Goal: Task Accomplishment & Management: Use online tool/utility

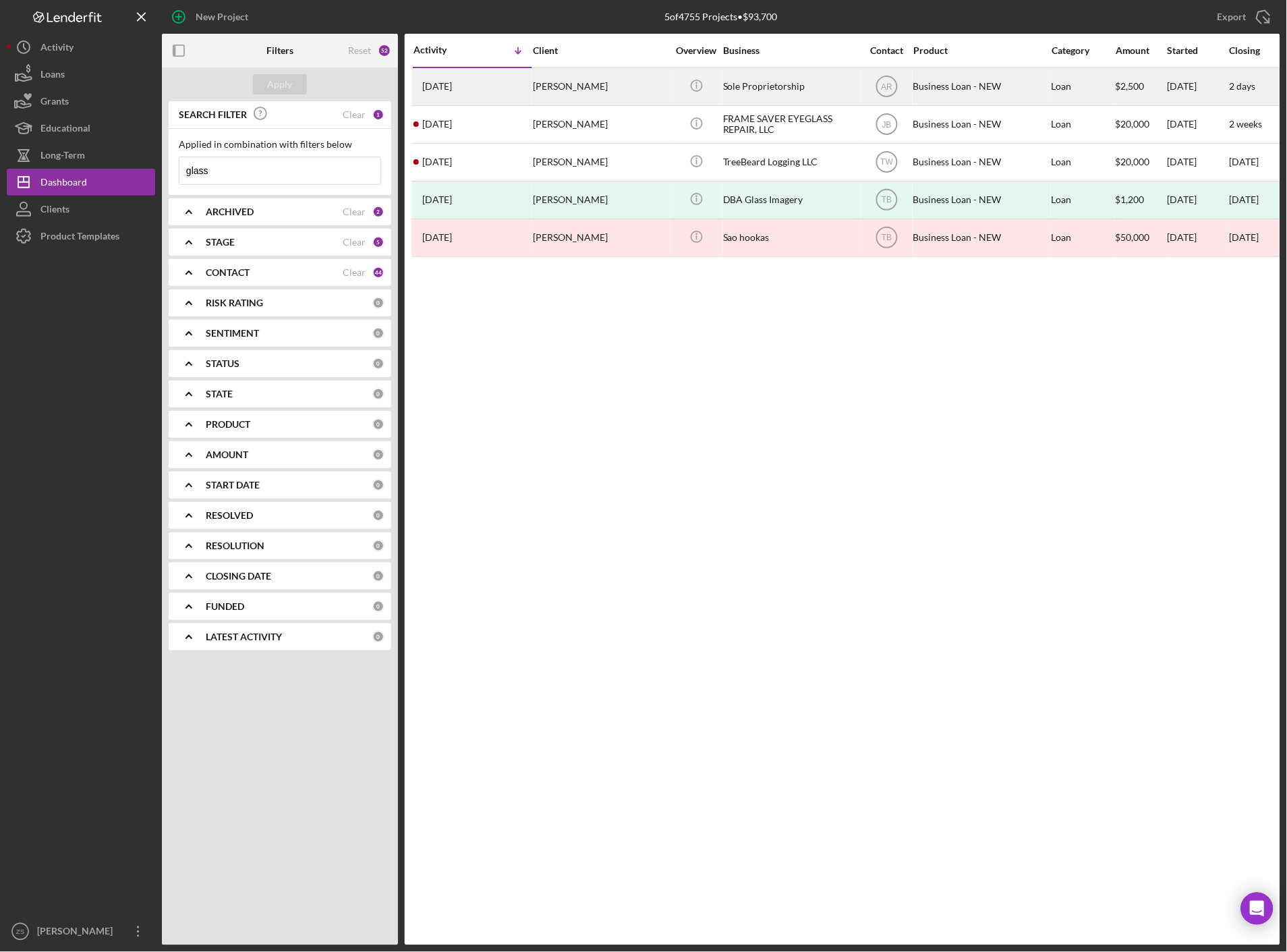
drag, startPoint x: 394, startPoint y: 102, endPoint x: 798, endPoint y: 83, distance: 404.4
click at [798, 83] on div "Sole Proprietorship" at bounding box center [791, 86] width 135 height 36
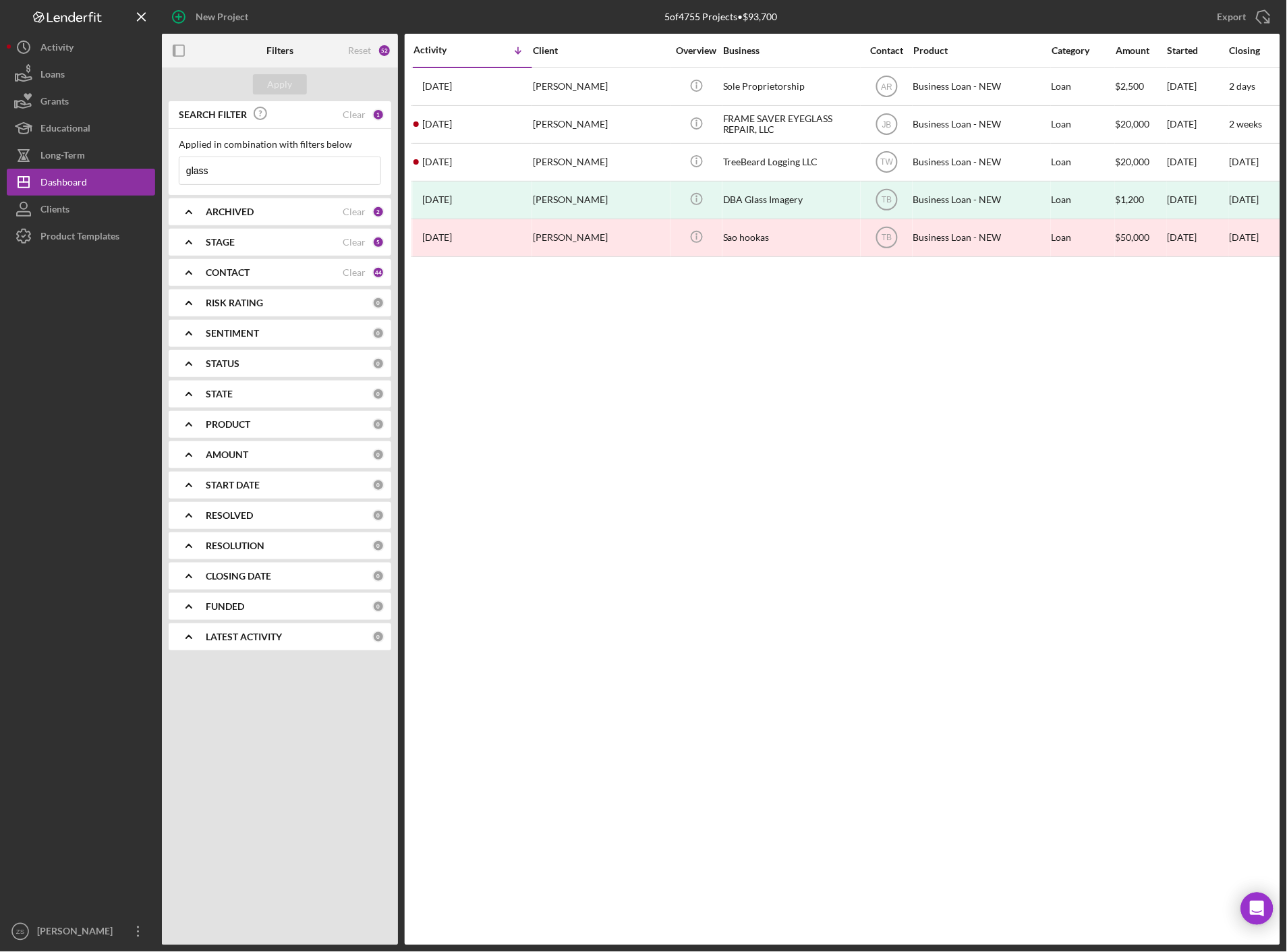
click at [292, 170] on input "glass" at bounding box center [279, 170] width 201 height 27
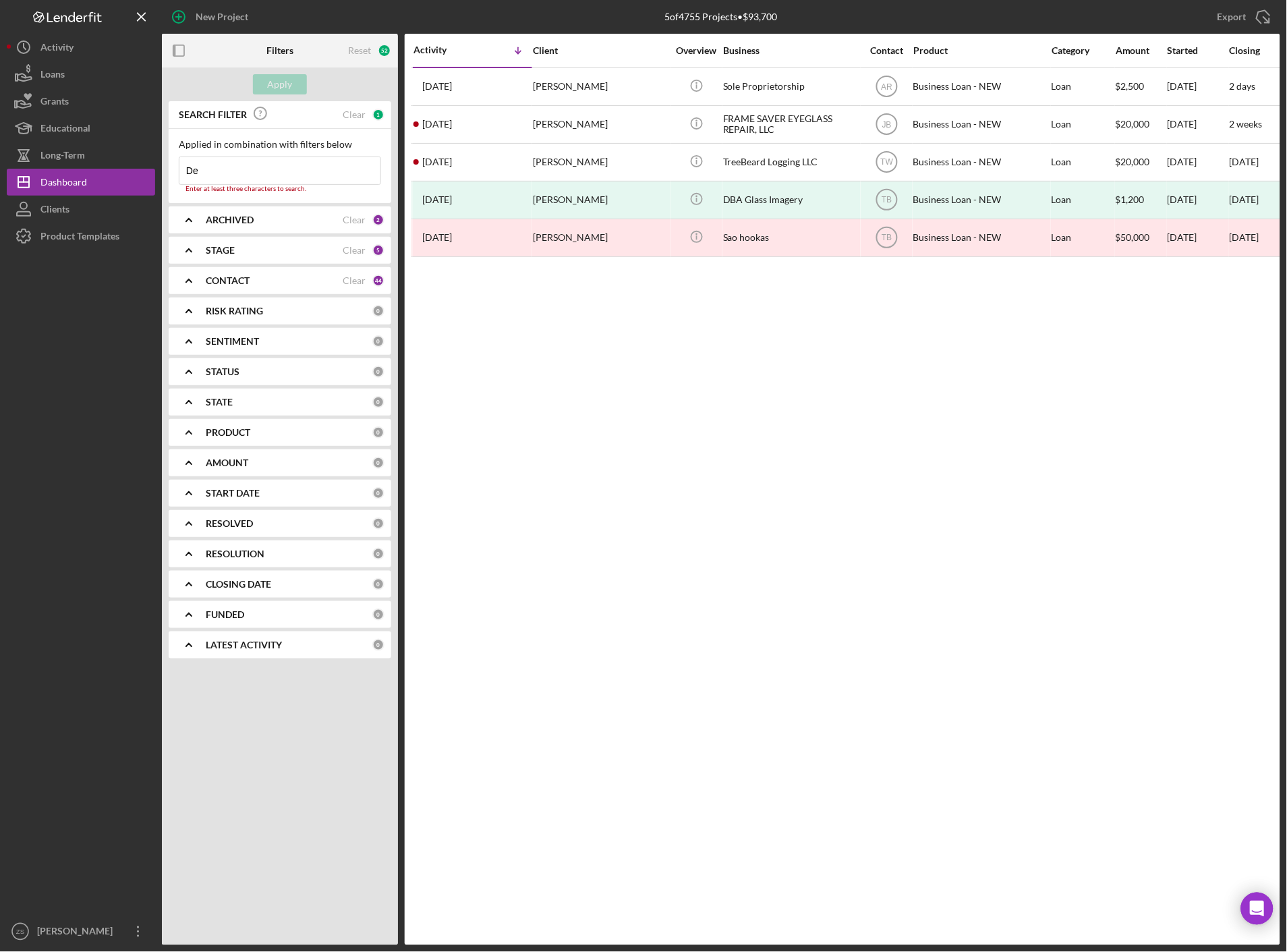
type input "D"
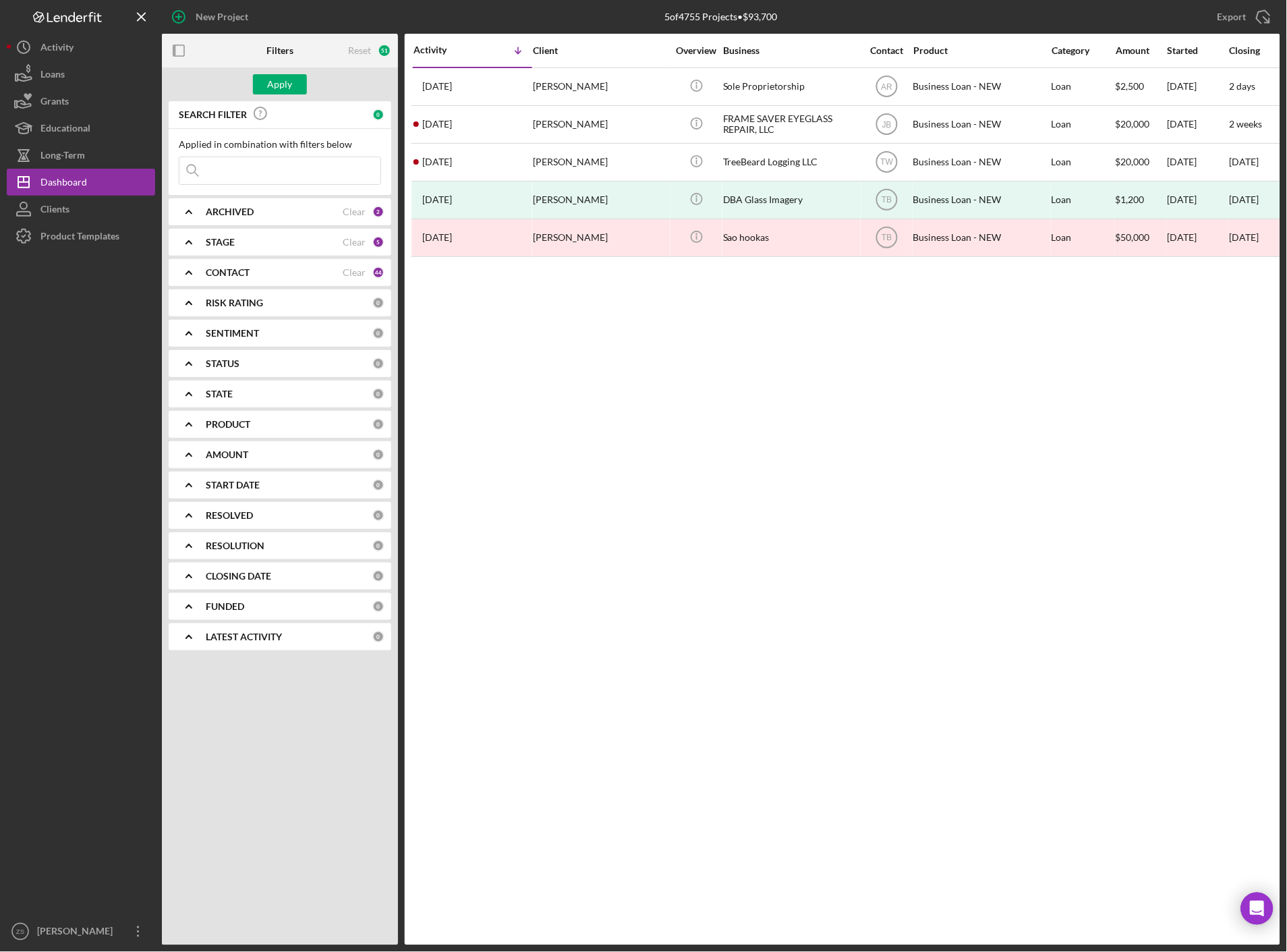
click at [260, 170] on input at bounding box center [279, 170] width 201 height 27
type input "A"
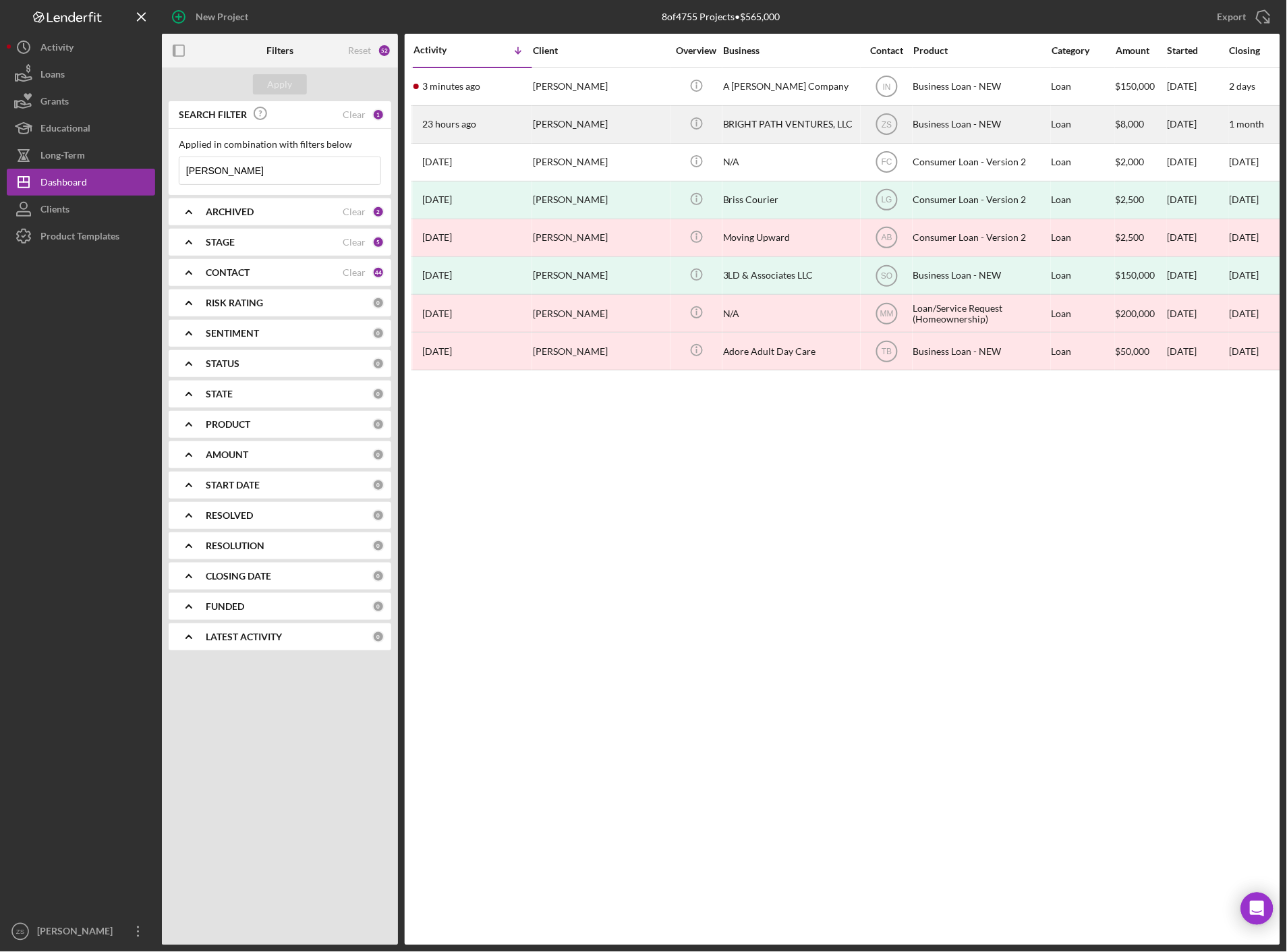
type input "[PERSON_NAME]"
click at [594, 122] on div "[PERSON_NAME]" at bounding box center [601, 124] width 135 height 36
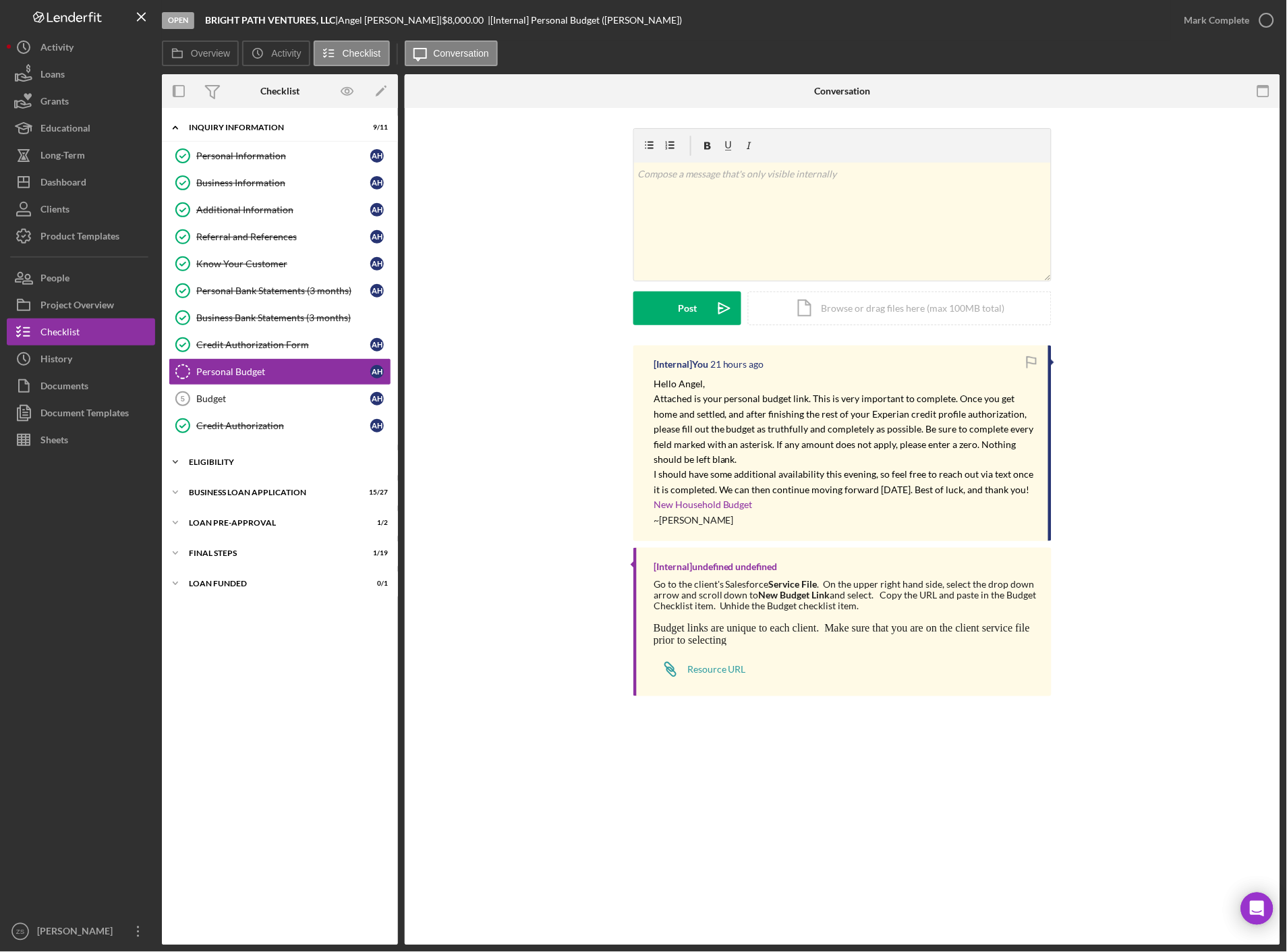
click at [224, 454] on div "Icon/Expander ELIGIBILITY 1 / 4" at bounding box center [280, 462] width 236 height 27
click at [240, 596] on div "Icon/Expander BUSINESS LOAN APPLICATION 15 / 27" at bounding box center [280, 608] width 236 height 27
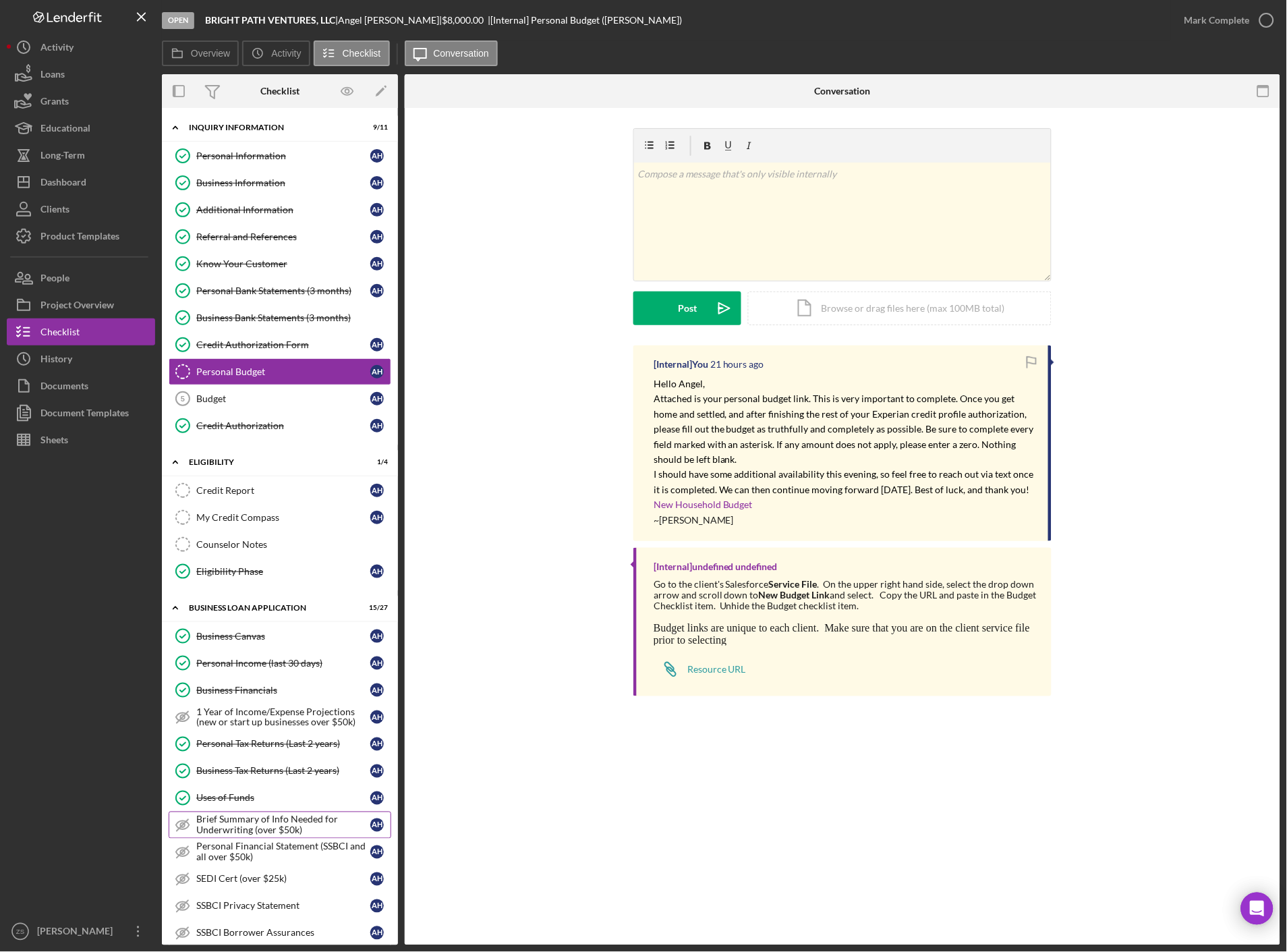
scroll to position [224, 0]
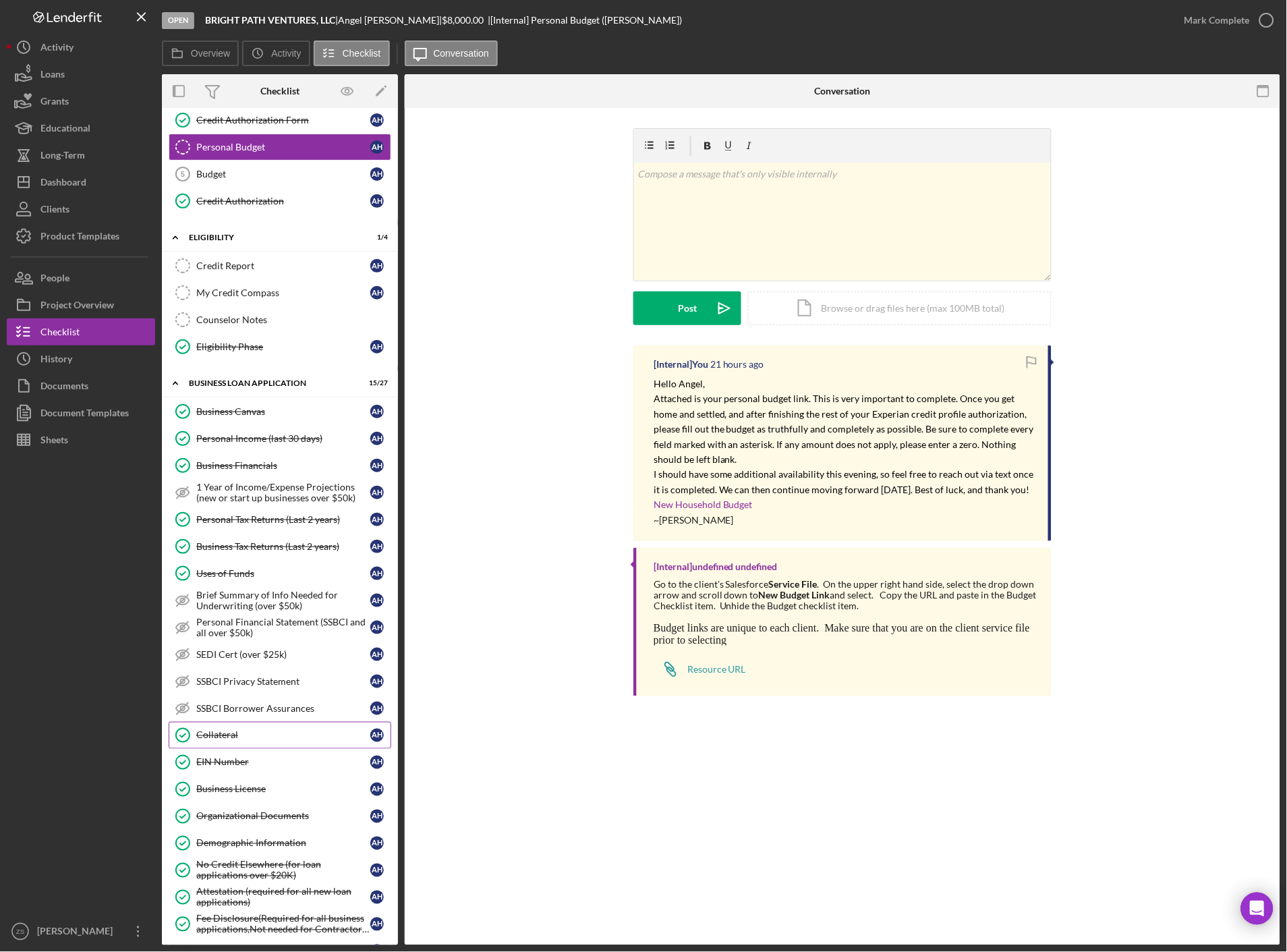
click at [225, 740] on div "Collateral" at bounding box center [283, 735] width 174 height 11
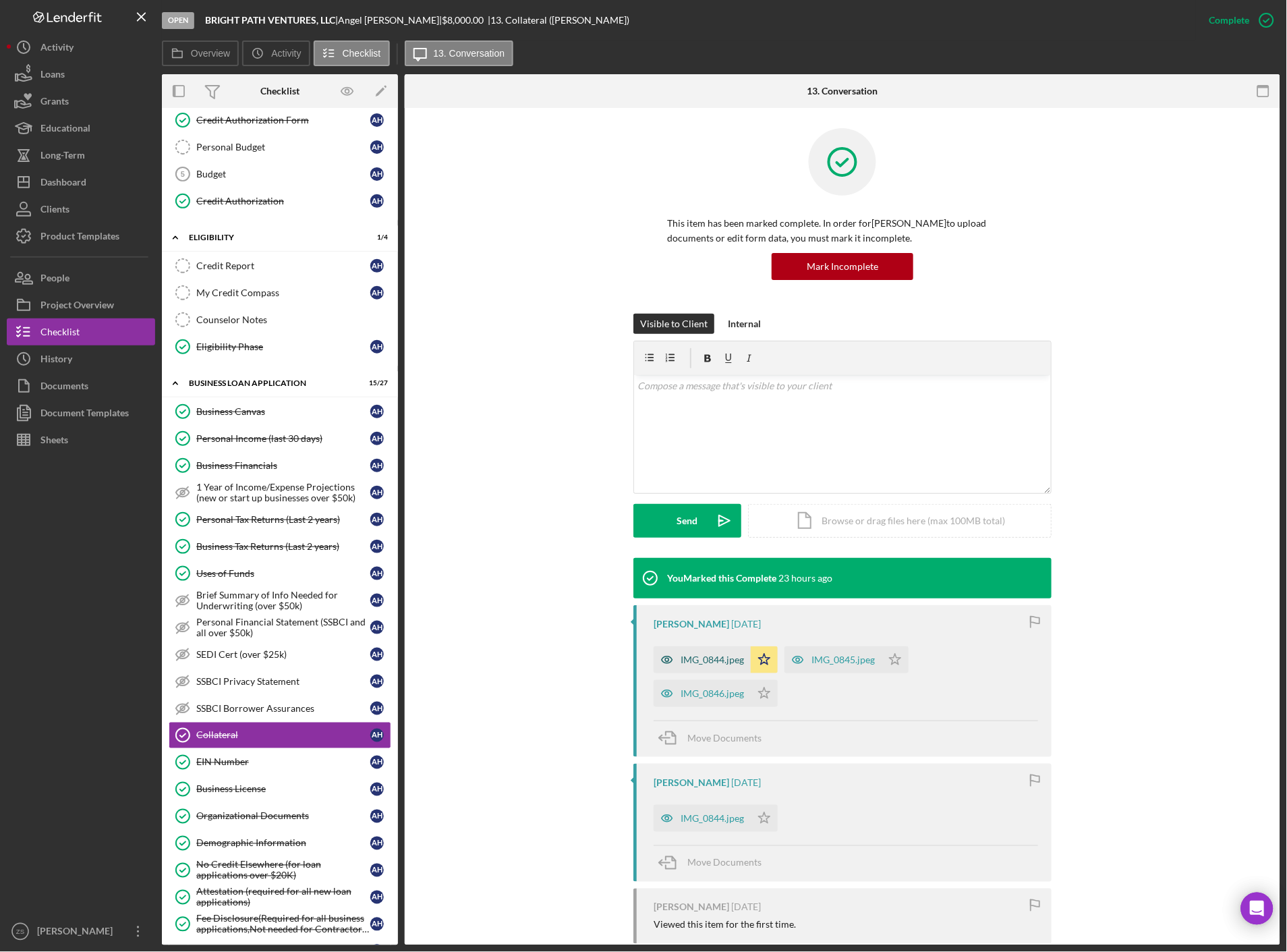
click at [700, 659] on div "IMG_0844.jpeg" at bounding box center [712, 659] width 63 height 11
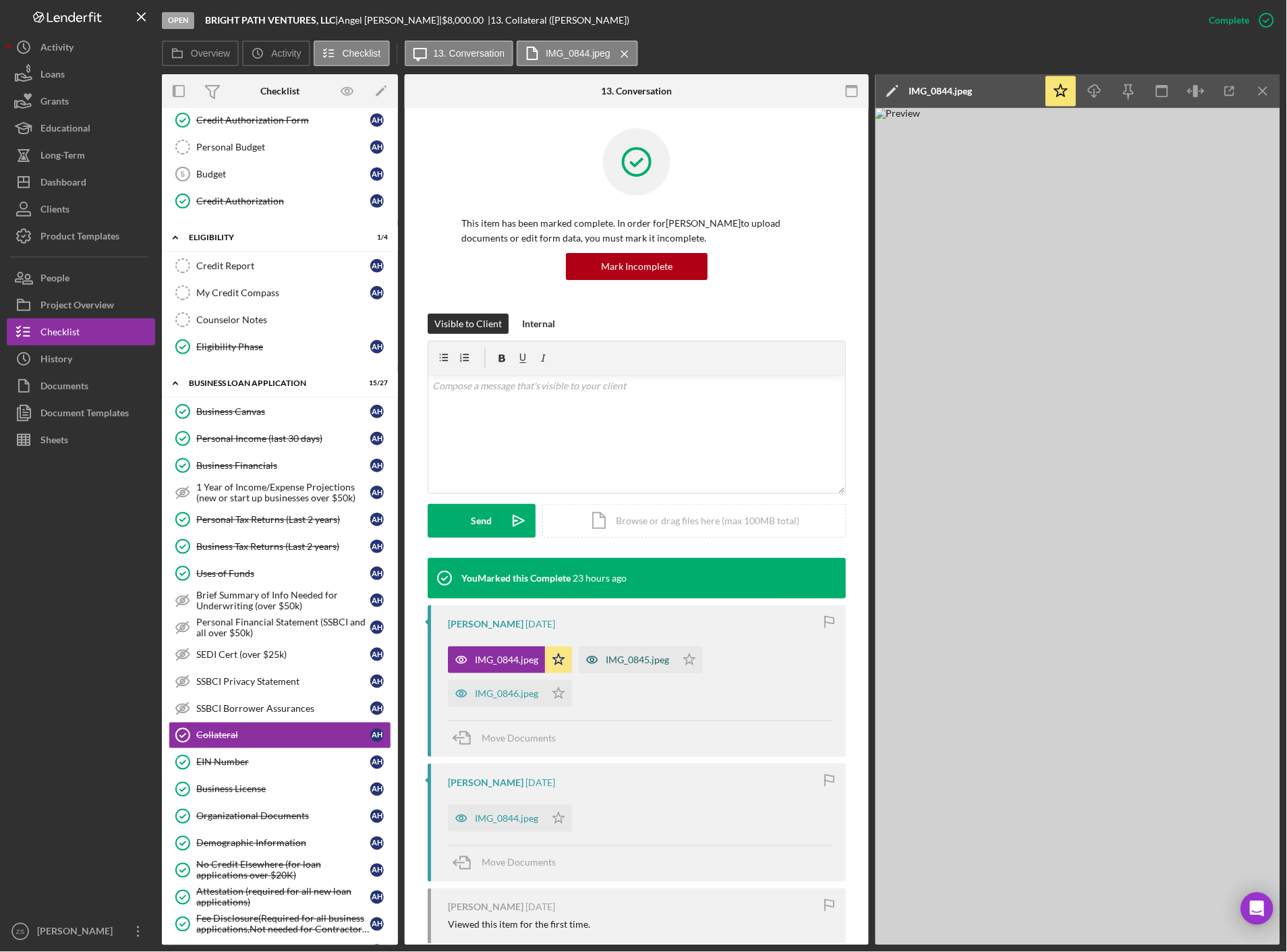
click at [648, 659] on div "IMG_0845.jpeg" at bounding box center [637, 659] width 63 height 11
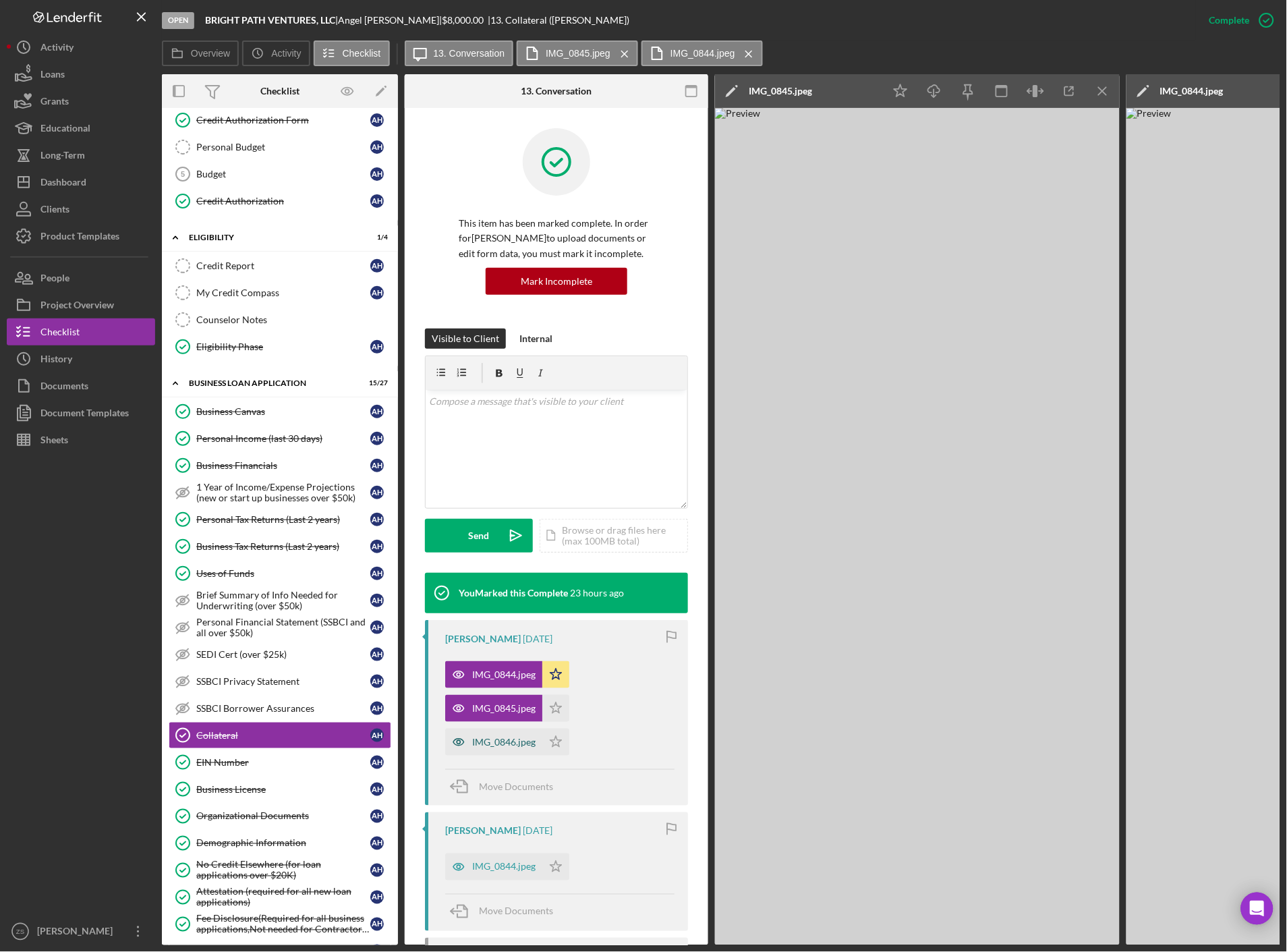
click at [490, 747] on div "IMG_0846.jpeg" at bounding box center [503, 742] width 63 height 11
click at [961, 28] on div "Open BRIGHT PATH VENTURES, LLC | [PERSON_NAME] | $8,000.00 | 13. Collateral ([P…" at bounding box center [679, 20] width 1034 height 41
click at [929, 90] on icon "Icon/Download" at bounding box center [935, 92] width 31 height 31
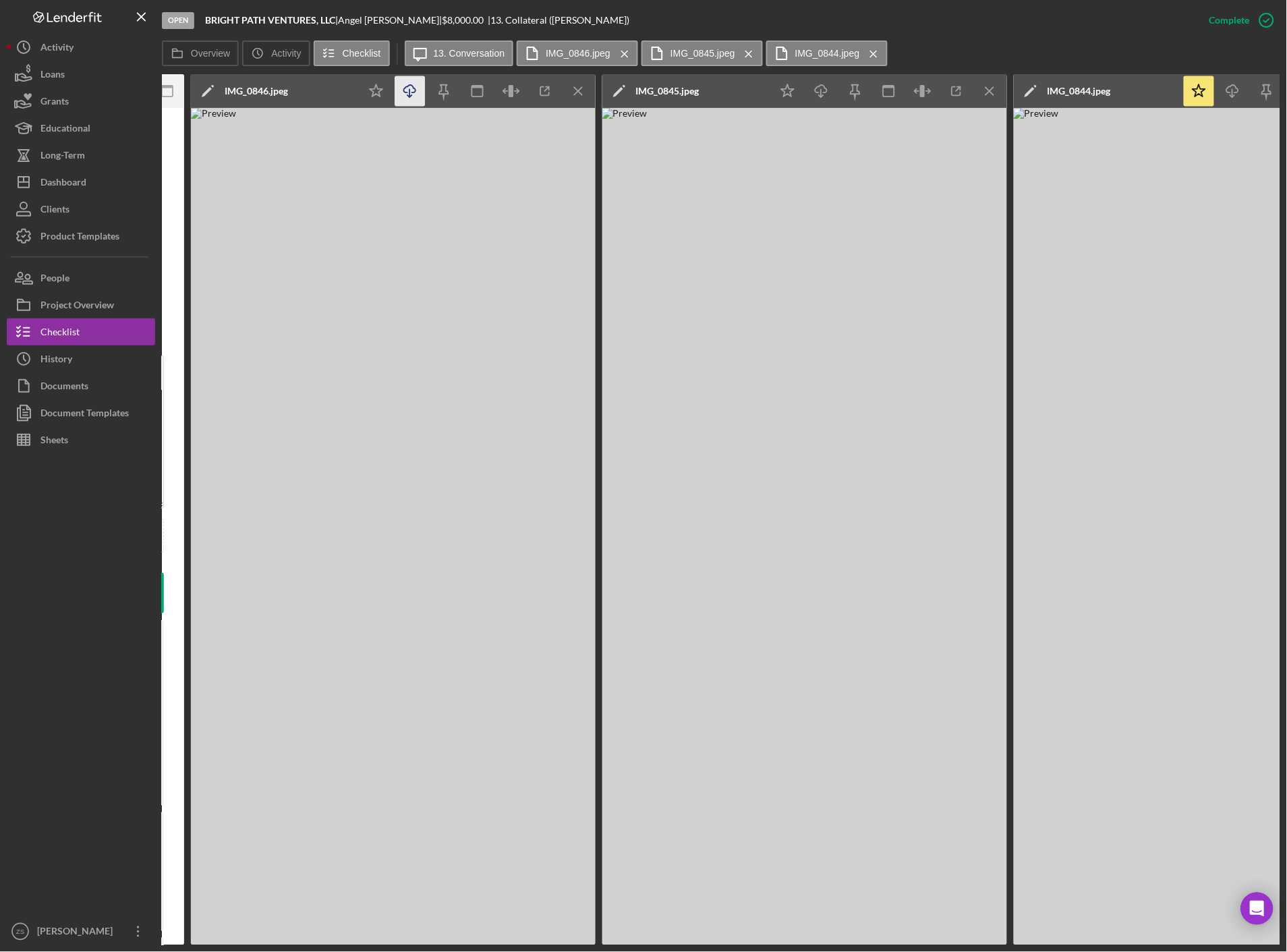
scroll to position [0, 662]
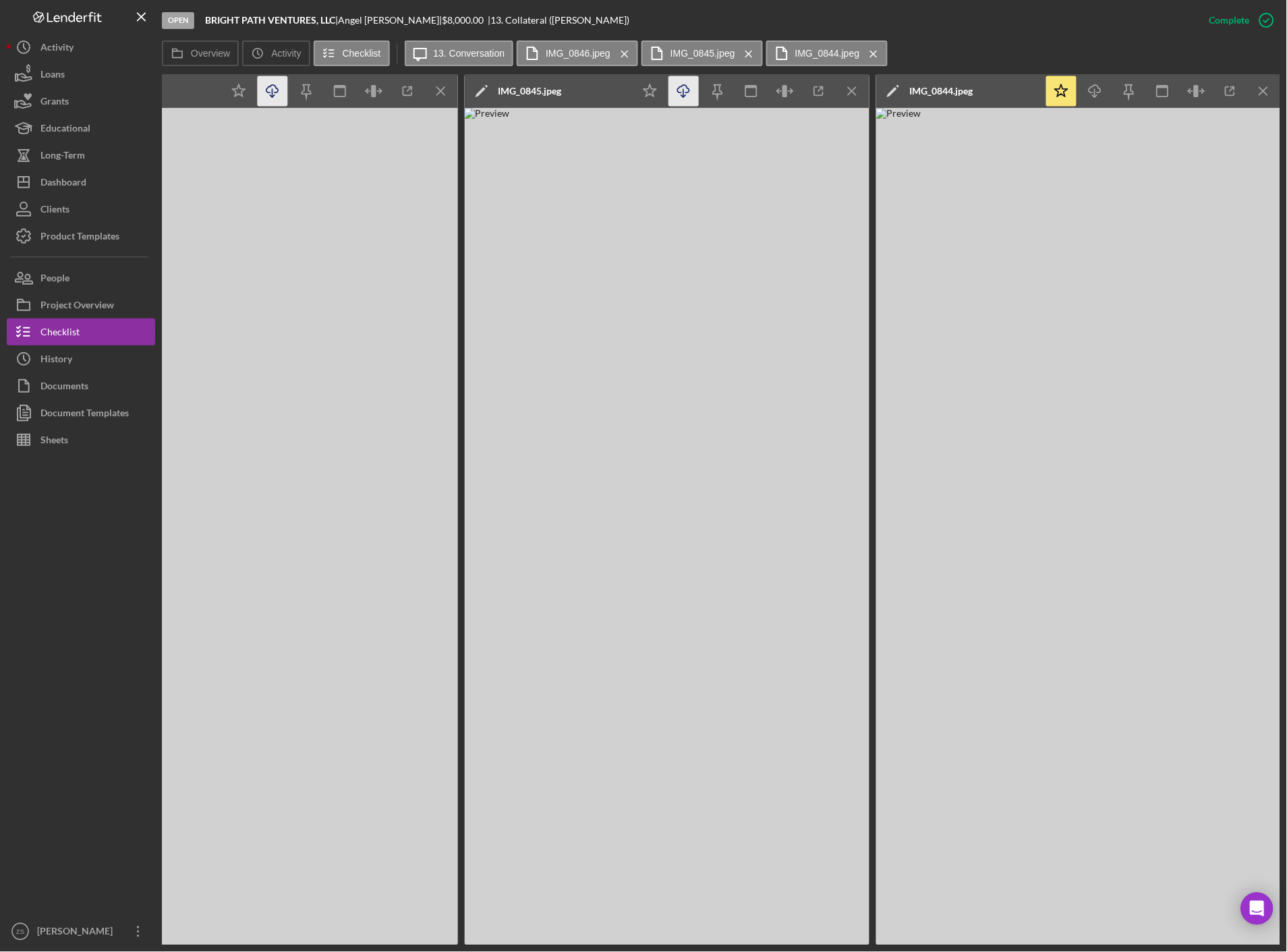
click at [686, 95] on icon "Icon/Download" at bounding box center [684, 92] width 31 height 31
click at [1086, 87] on icon "Icon/Download" at bounding box center [1096, 92] width 31 height 31
